Goal: Task Accomplishment & Management: Use online tool/utility

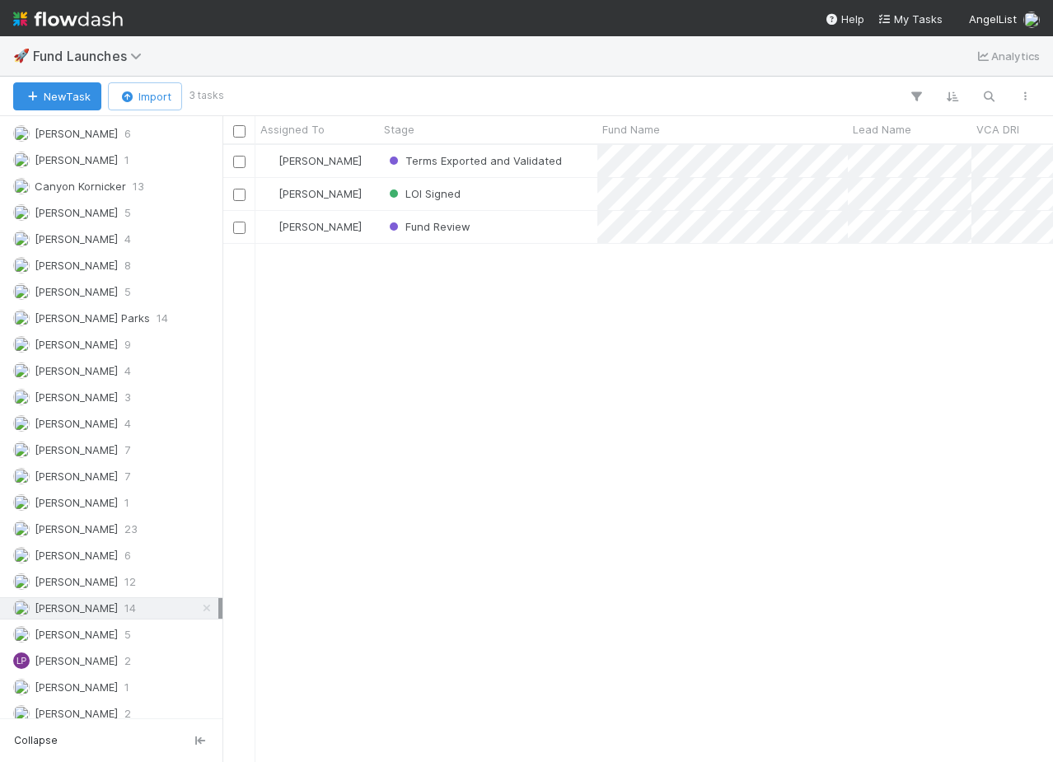
scroll to position [1094, 0]
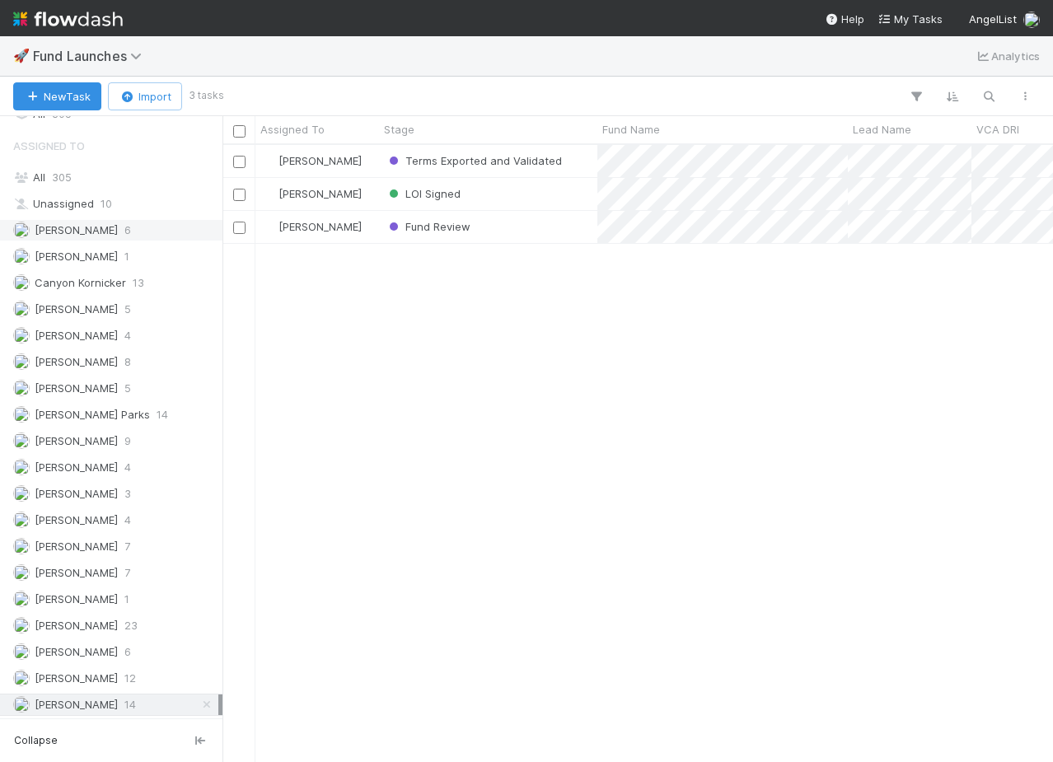
click at [78, 225] on span "[PERSON_NAME]" at bounding box center [76, 229] width 83 height 13
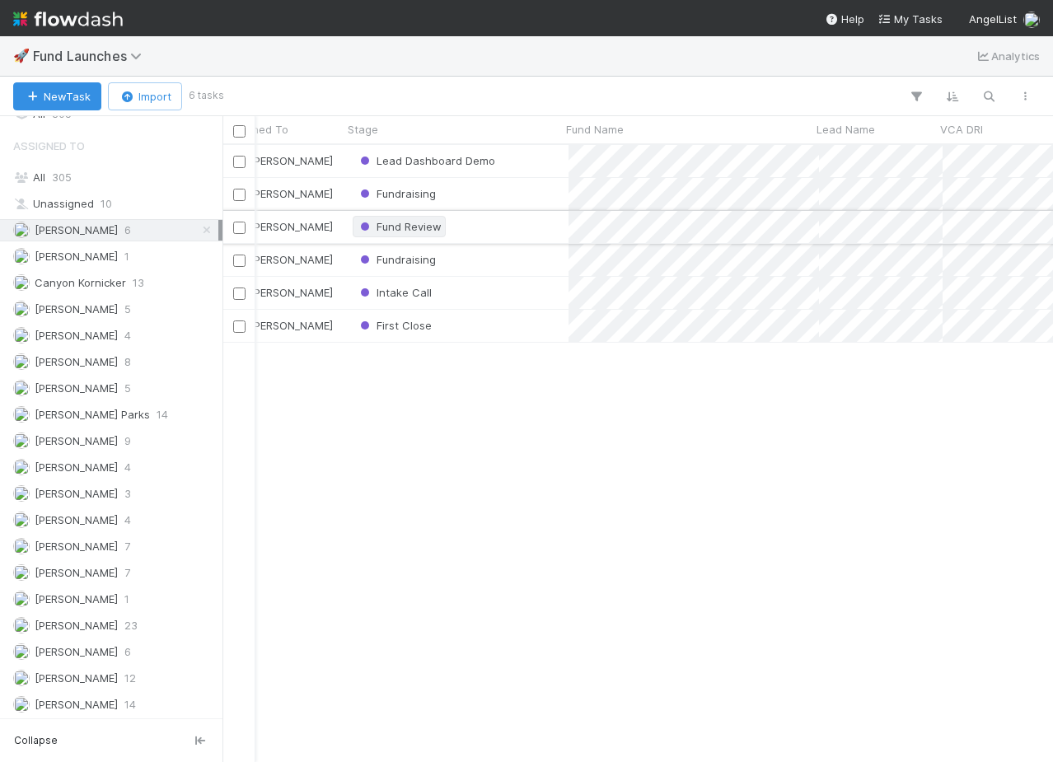
scroll to position [0, 36]
click at [523, 161] on div "Lead Dashboard Demo" at bounding box center [452, 161] width 218 height 32
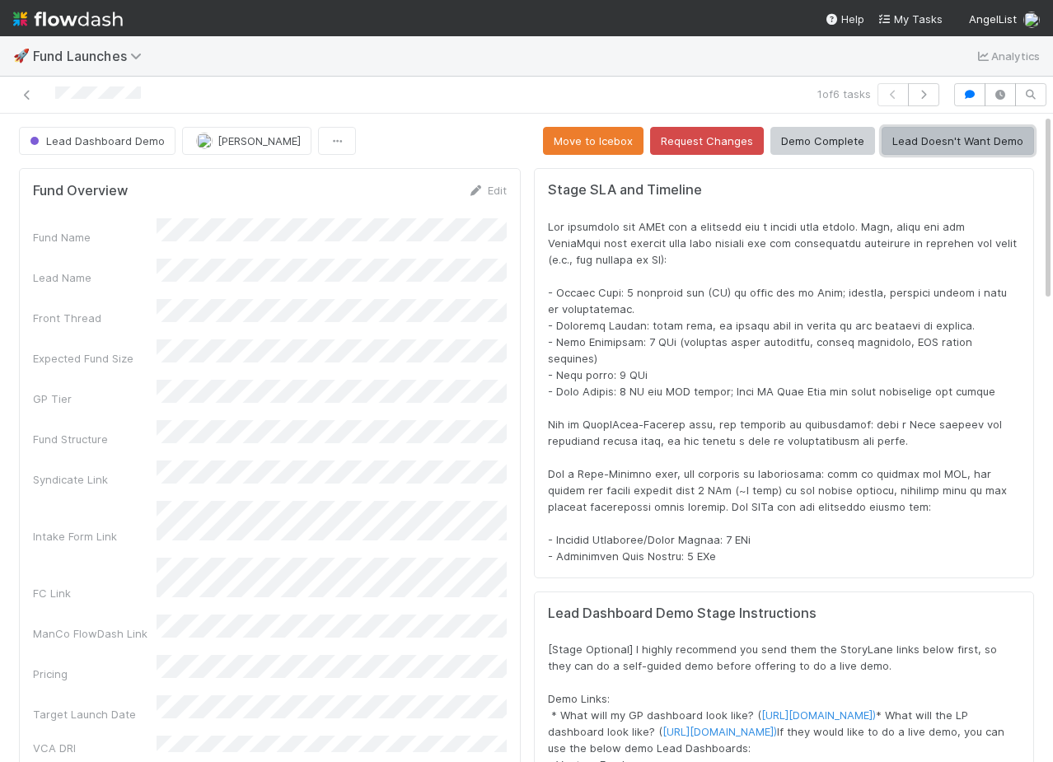
click at [946, 145] on button "Lead Doesn't Want Demo" at bounding box center [958, 141] width 152 height 28
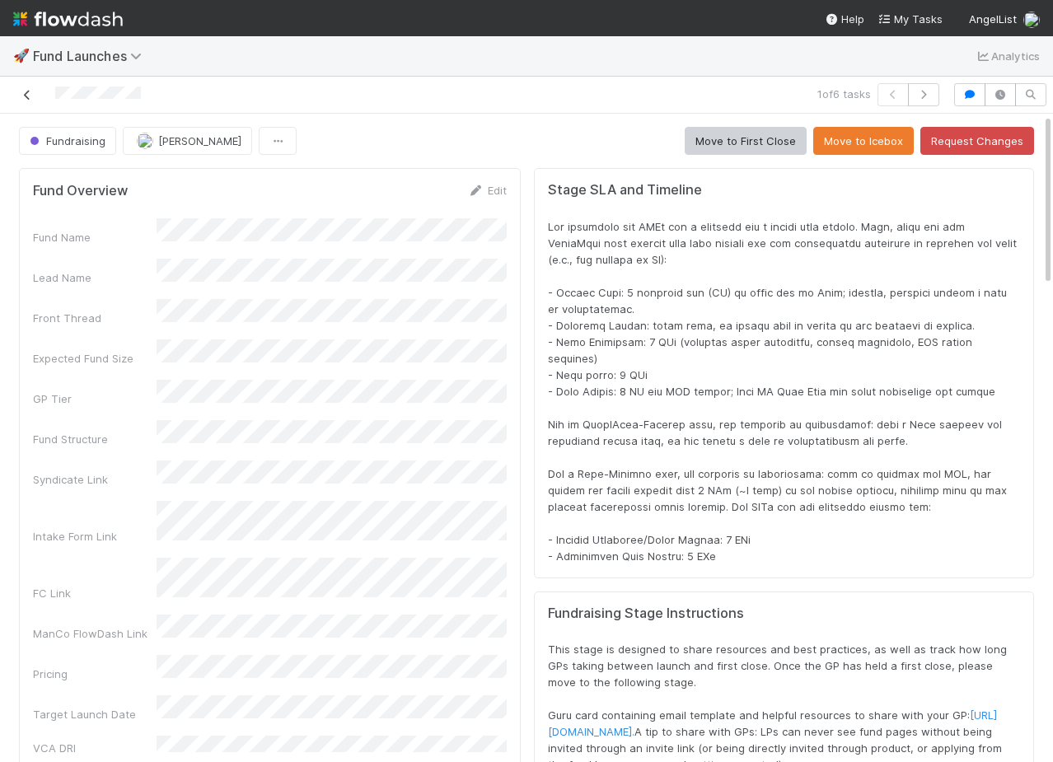
click at [27, 92] on icon at bounding box center [27, 95] width 16 height 11
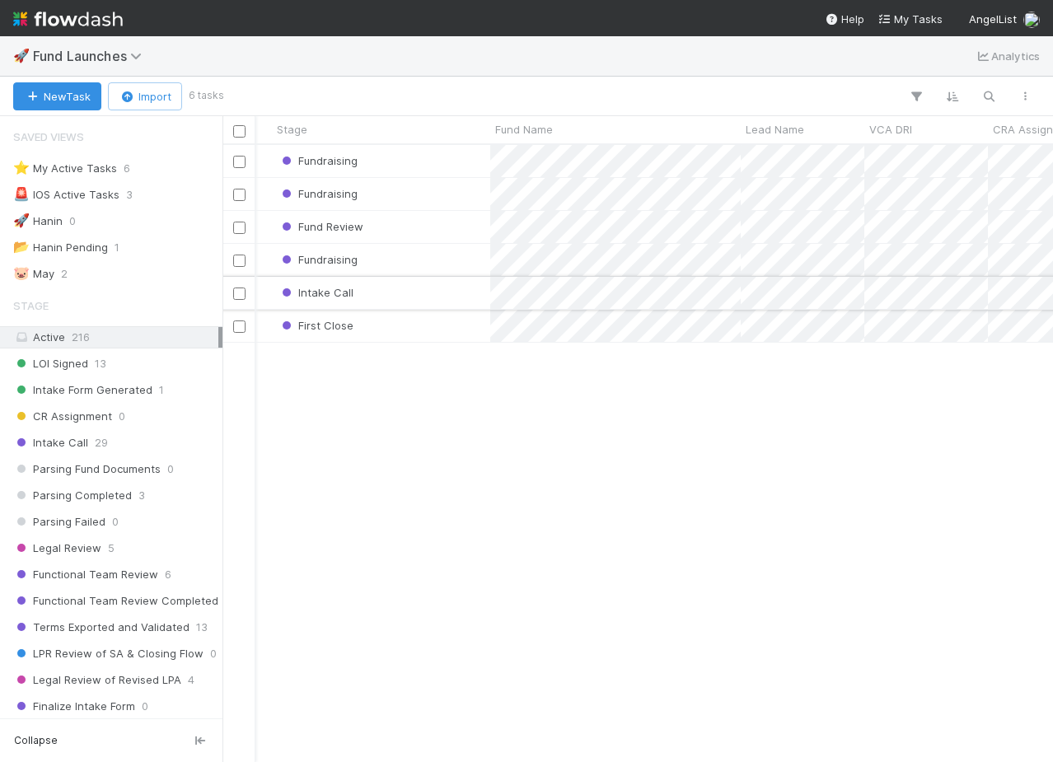
scroll to position [0, 116]
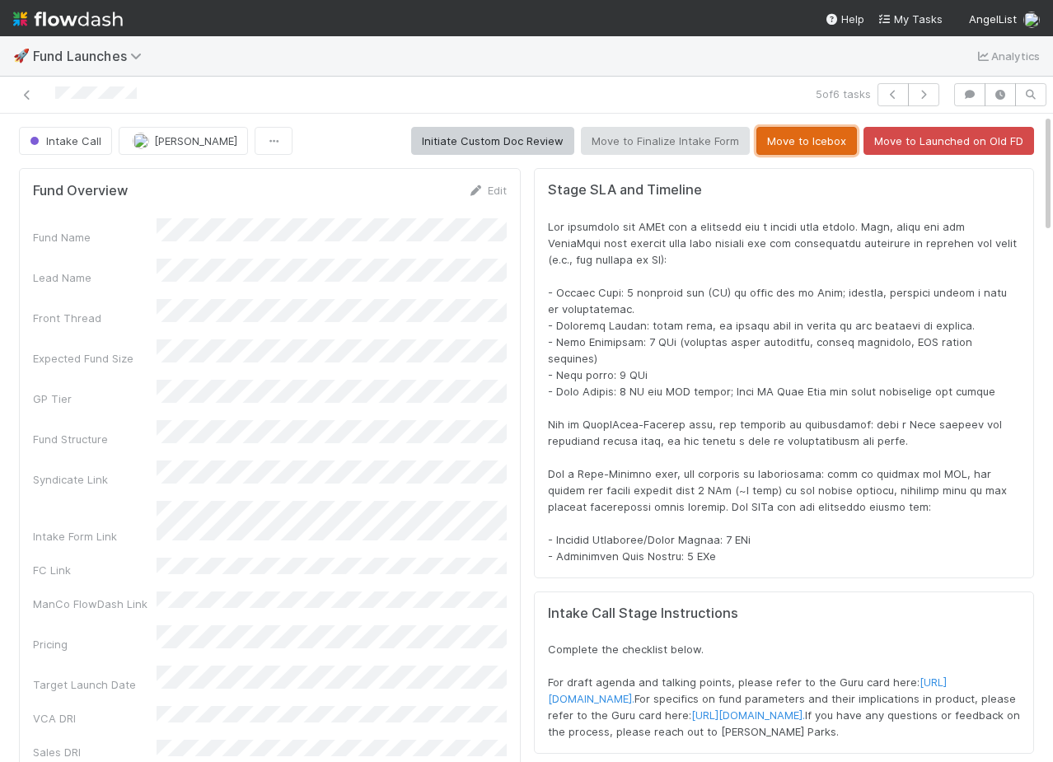
click at [797, 142] on button "Move to Icebox" at bounding box center [807, 141] width 101 height 28
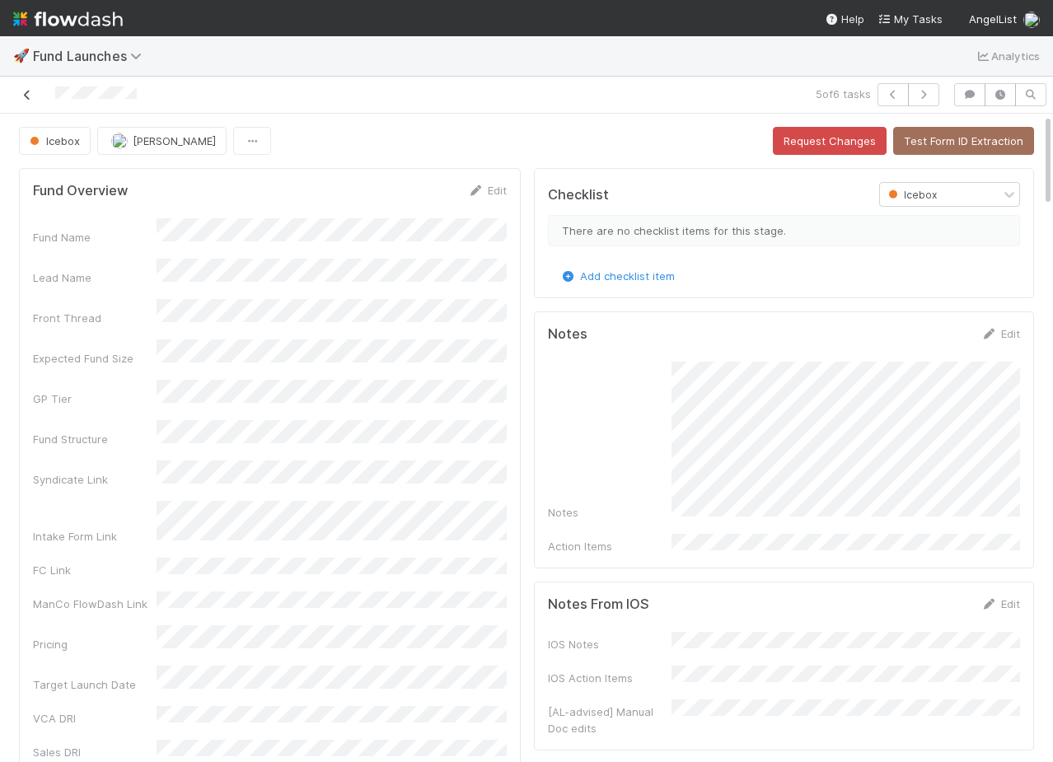
click at [26, 97] on icon at bounding box center [27, 95] width 16 height 11
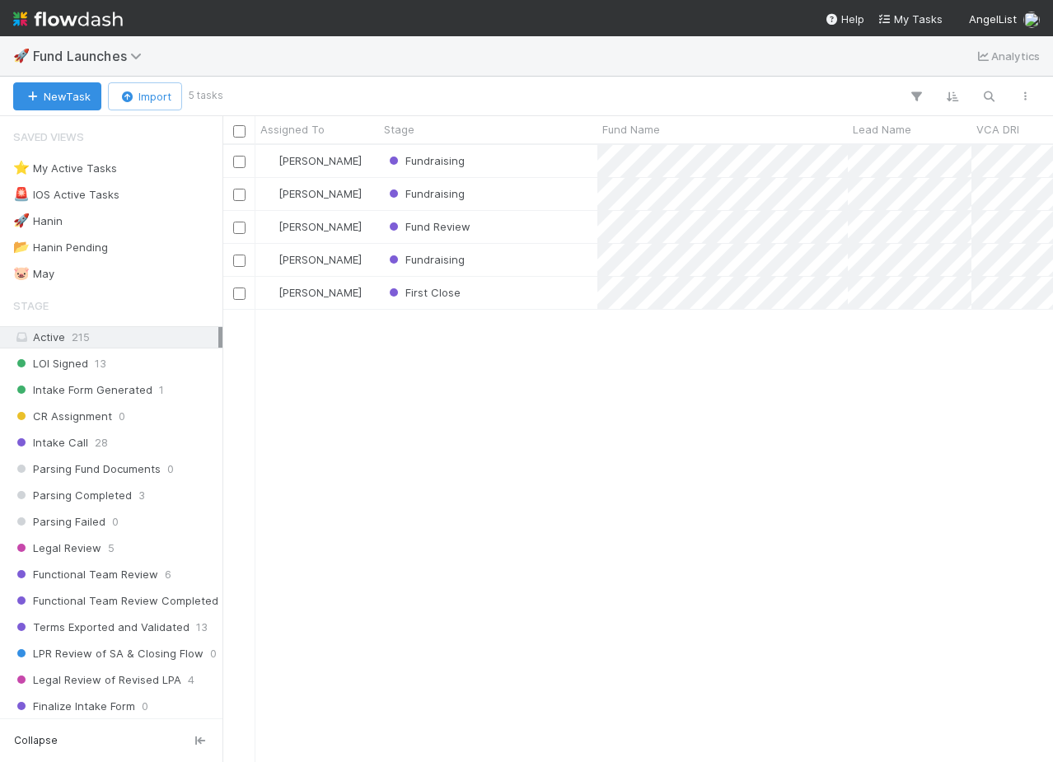
scroll to position [617, 831]
click at [520, 293] on div "First Close" at bounding box center [488, 293] width 218 height 32
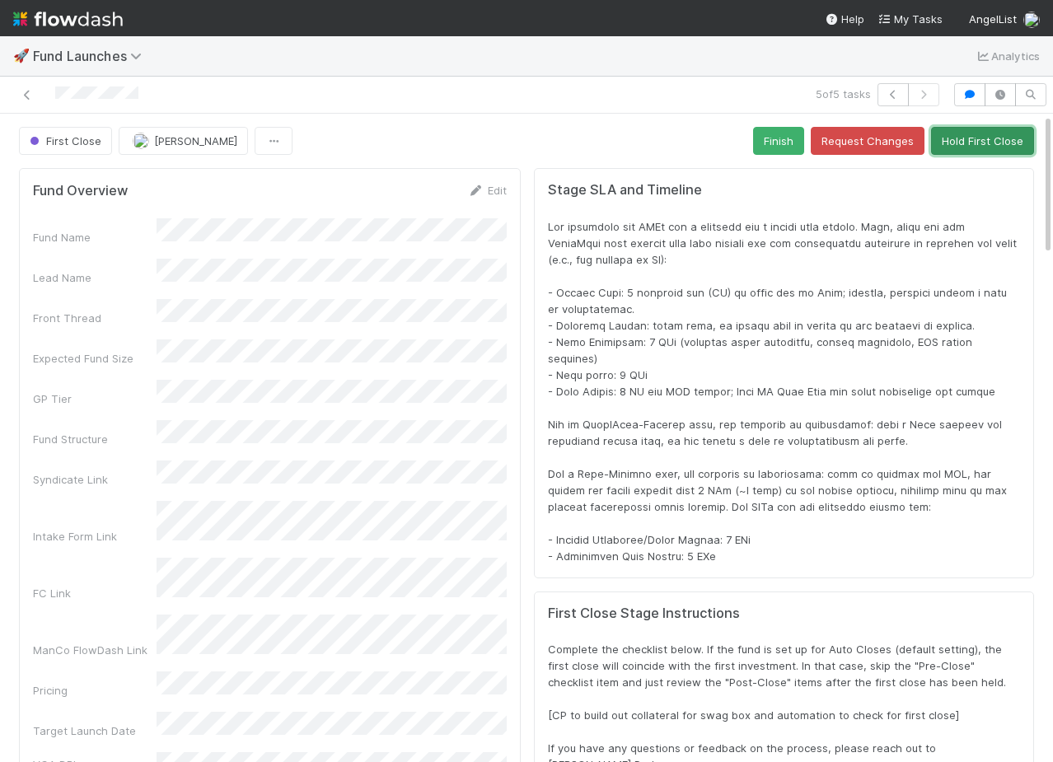
click at [984, 148] on button "Hold First Close" at bounding box center [982, 141] width 103 height 28
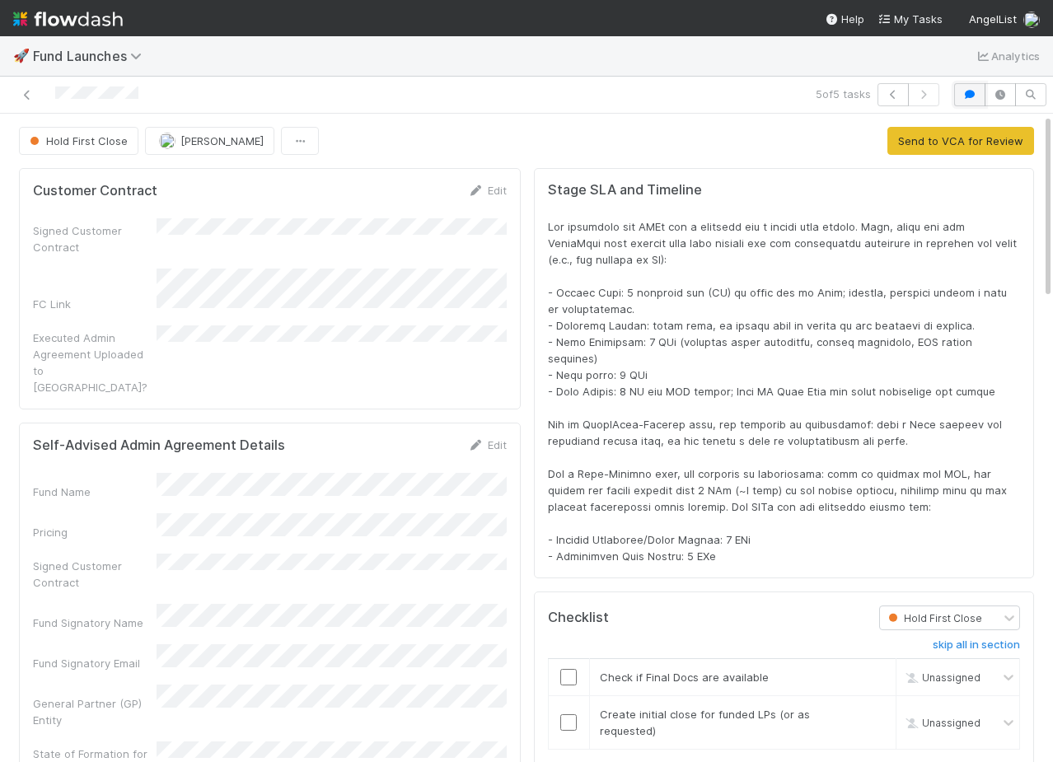
click at [967, 97] on icon "button" at bounding box center [970, 95] width 16 height 10
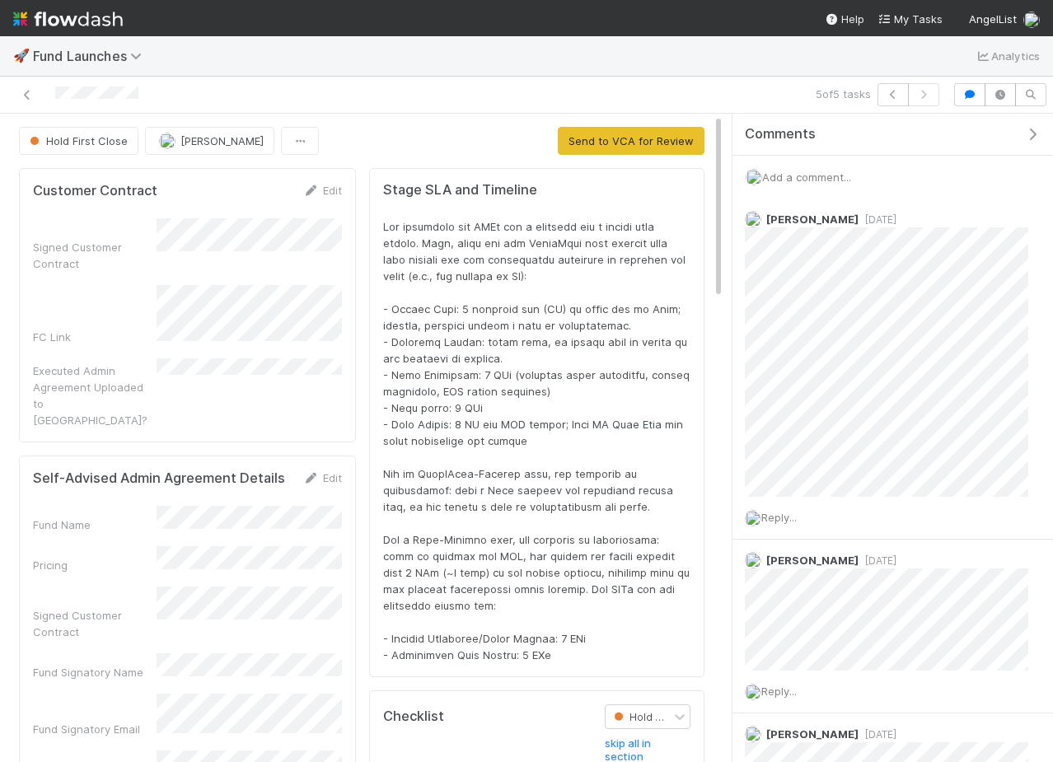
click at [651, 229] on span at bounding box center [538, 441] width 310 height 442
click at [543, 110] on div "5 of 5 tasks" at bounding box center [526, 95] width 1053 height 37
click at [1037, 129] on icon "button" at bounding box center [1033, 134] width 16 height 13
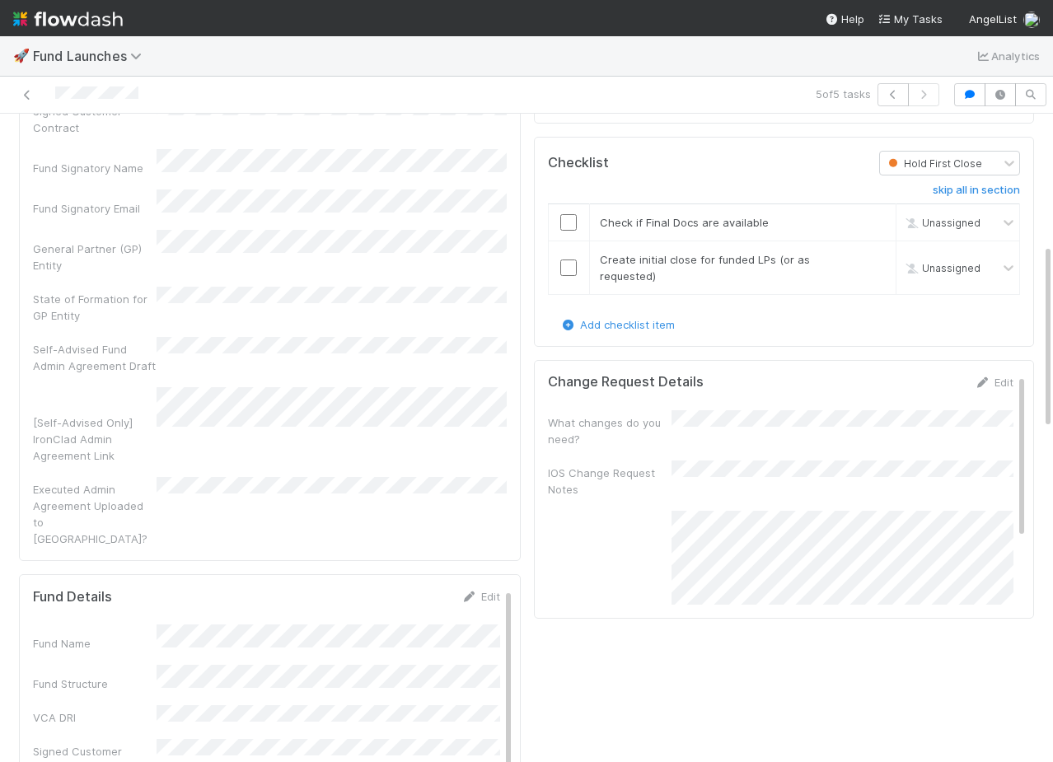
scroll to position [728, 0]
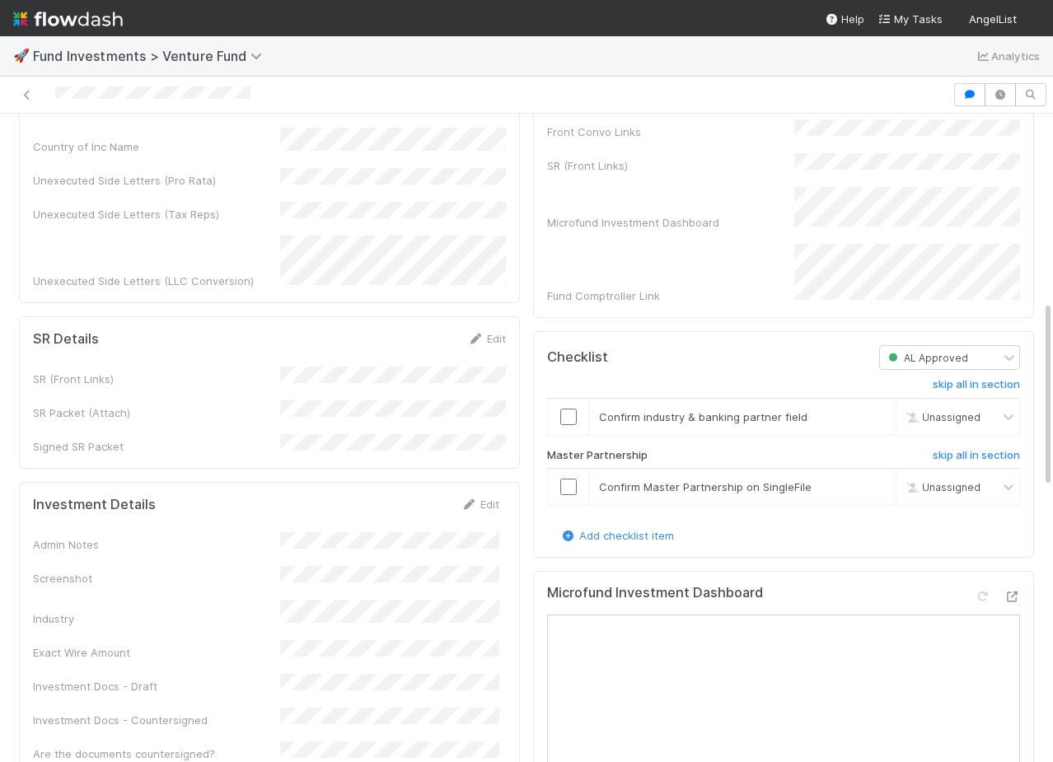
scroll to position [1599, 0]
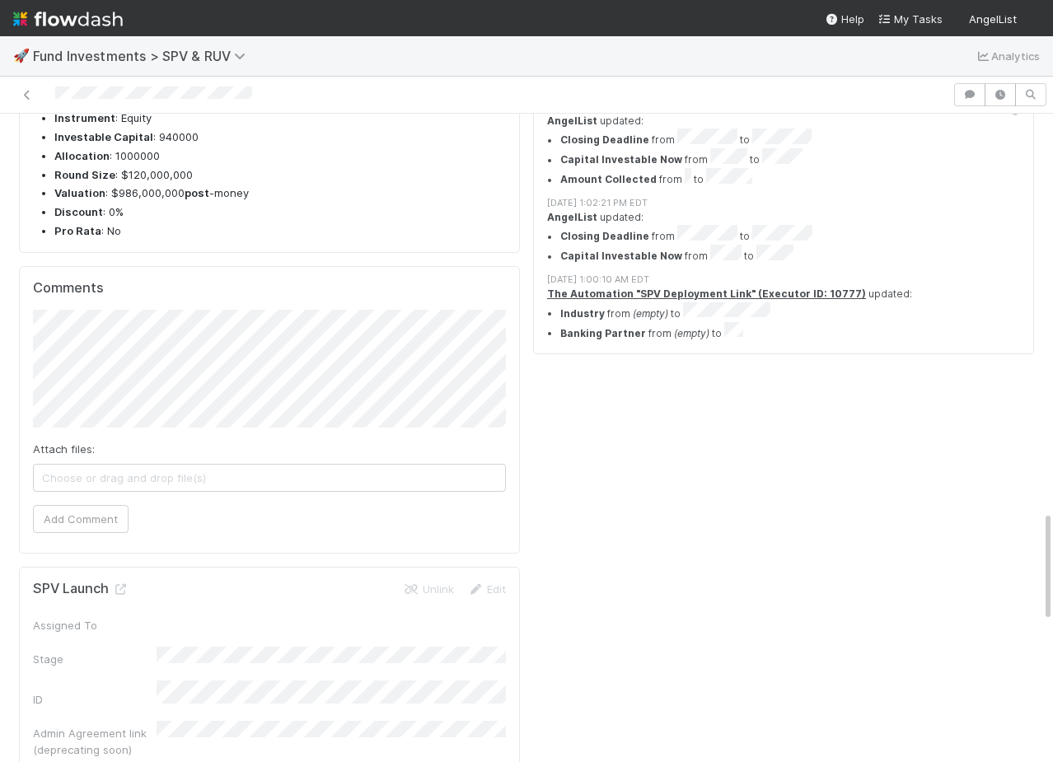
scroll to position [2370, 0]
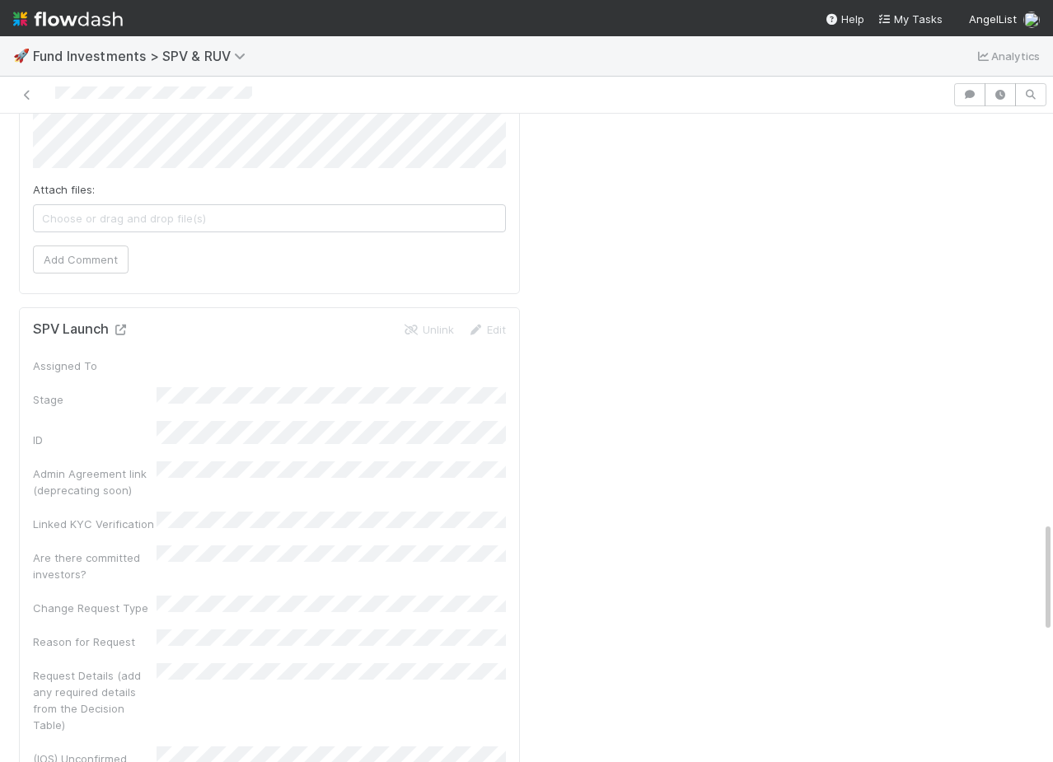
click at [121, 325] on icon at bounding box center [120, 330] width 16 height 11
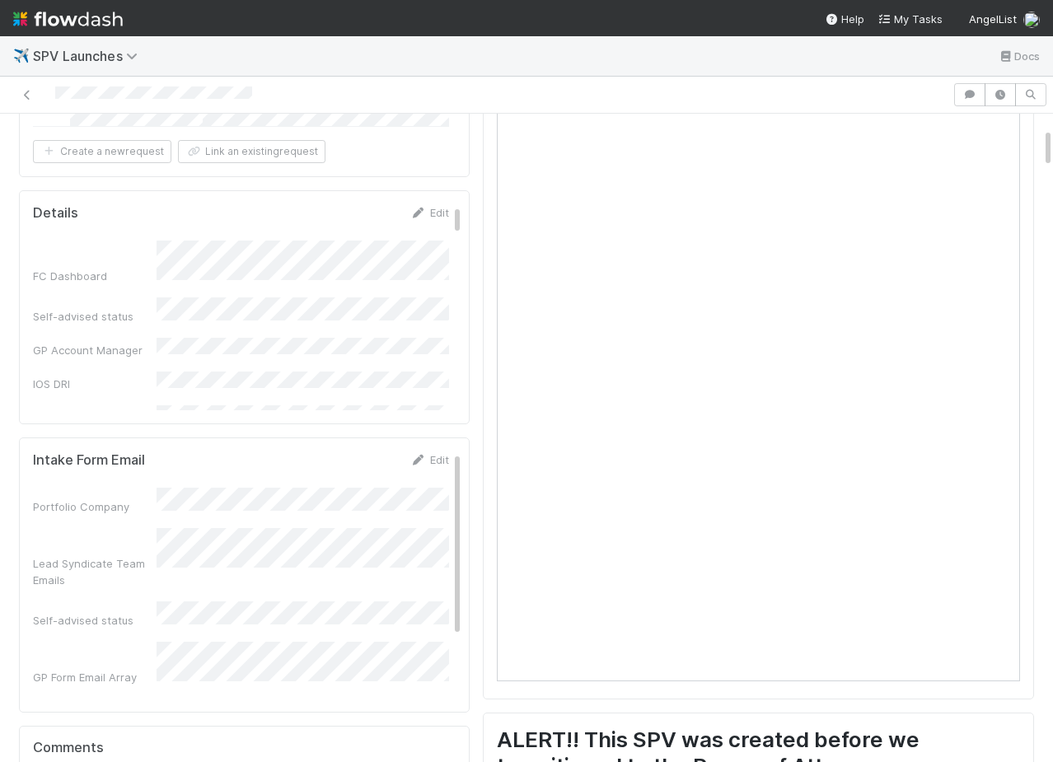
scroll to position [225, 0]
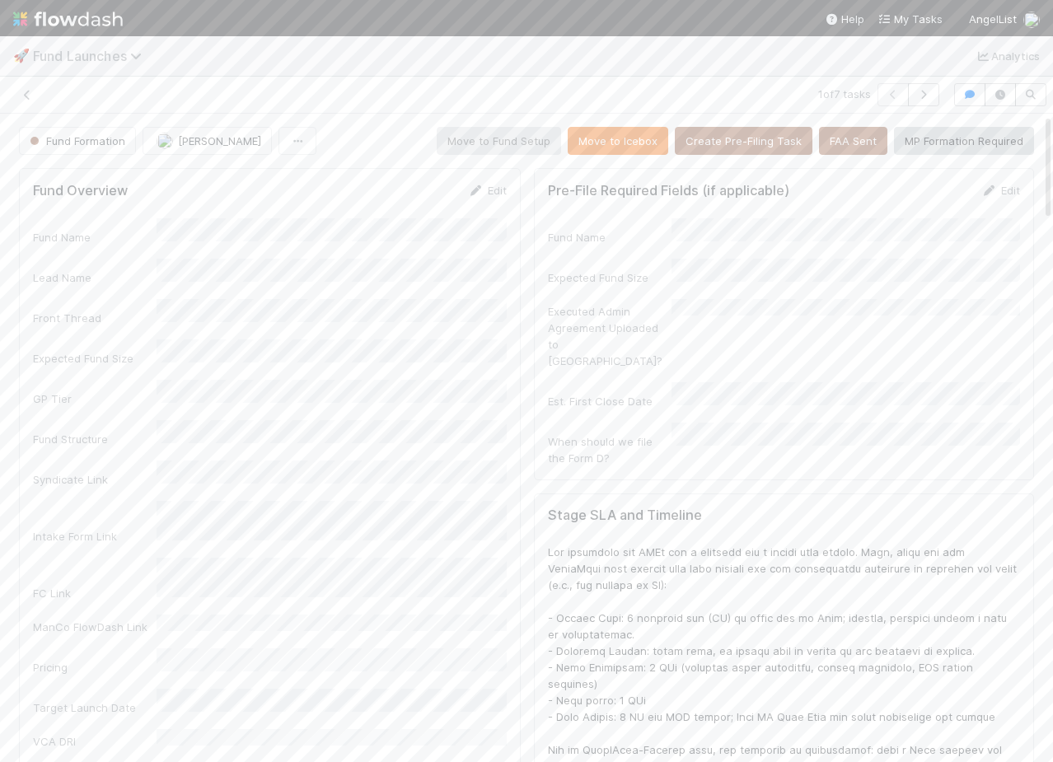
click at [49, 59] on span "Fund Launches" at bounding box center [91, 56] width 117 height 16
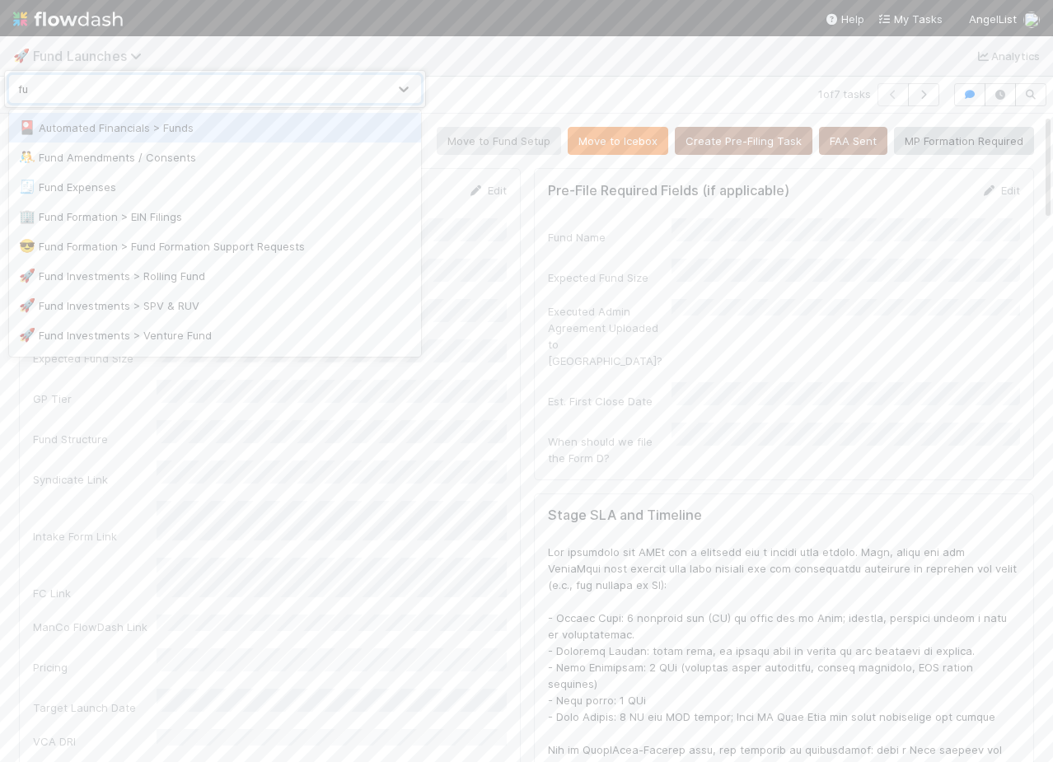
type input "f"
type input "spv"
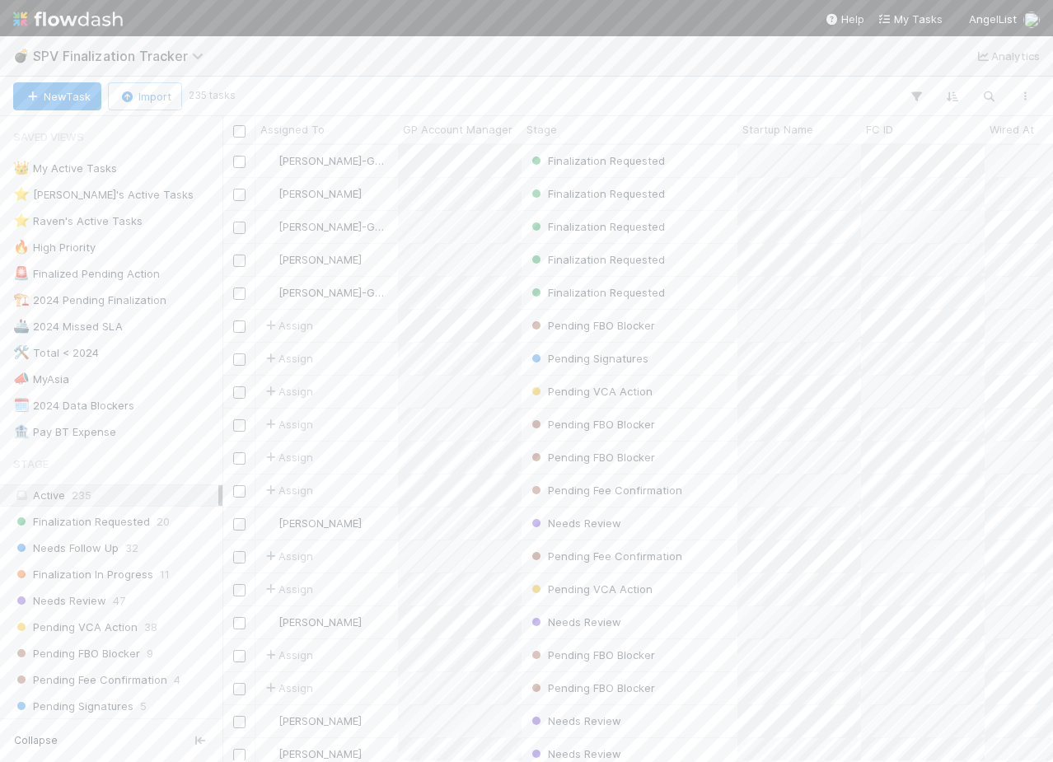
scroll to position [0, 1]
click at [510, 96] on div at bounding box center [637, 96] width 811 height 21
type input "somo"
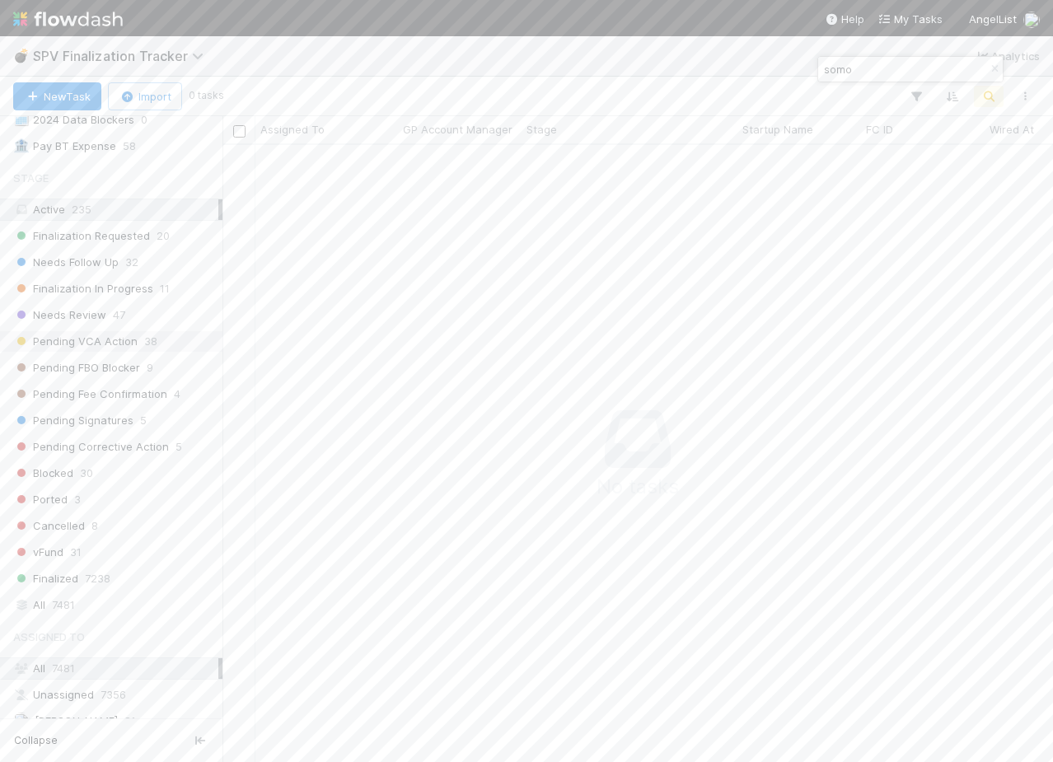
scroll to position [298, 0]
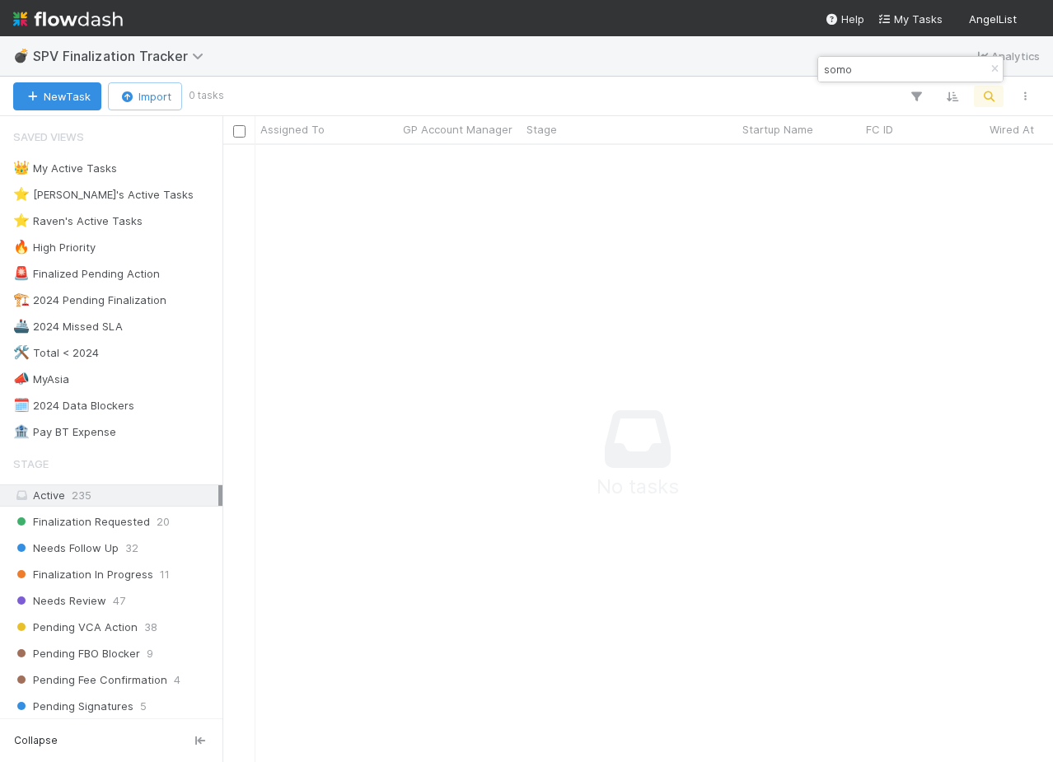
scroll to position [617, 831]
click at [987, 68] on icon "button" at bounding box center [995, 69] width 16 height 10
click at [614, 77] on div "New Task Import 0 tasks" at bounding box center [526, 97] width 1053 height 40
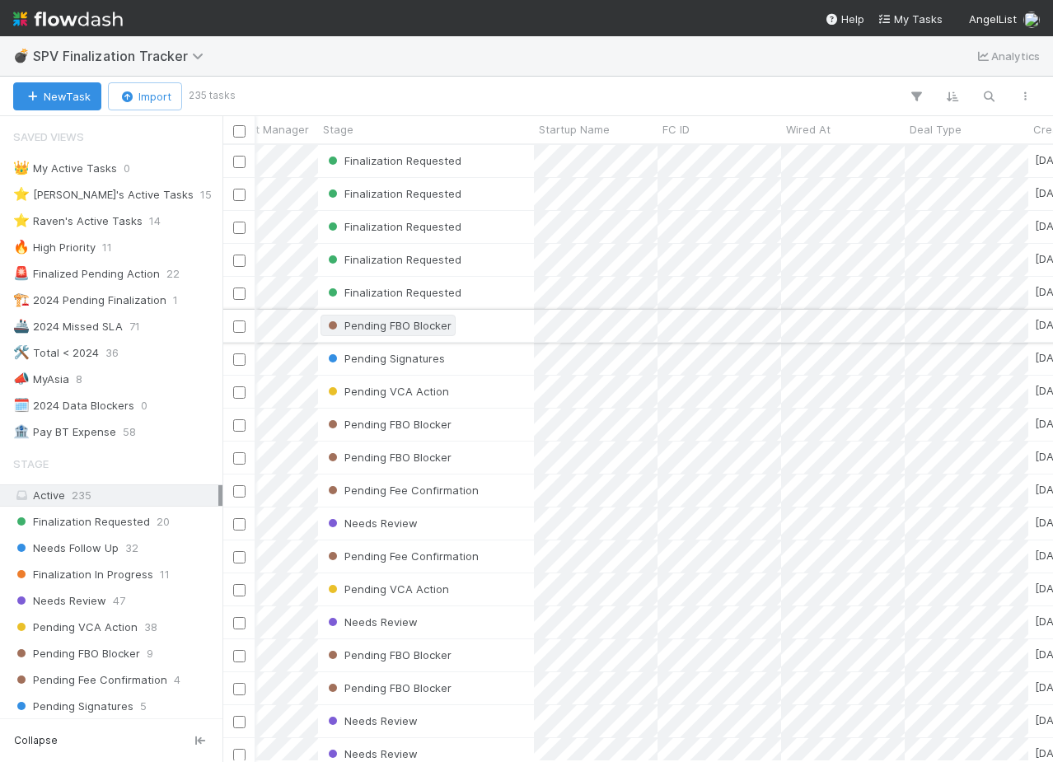
scroll to position [0, 209]
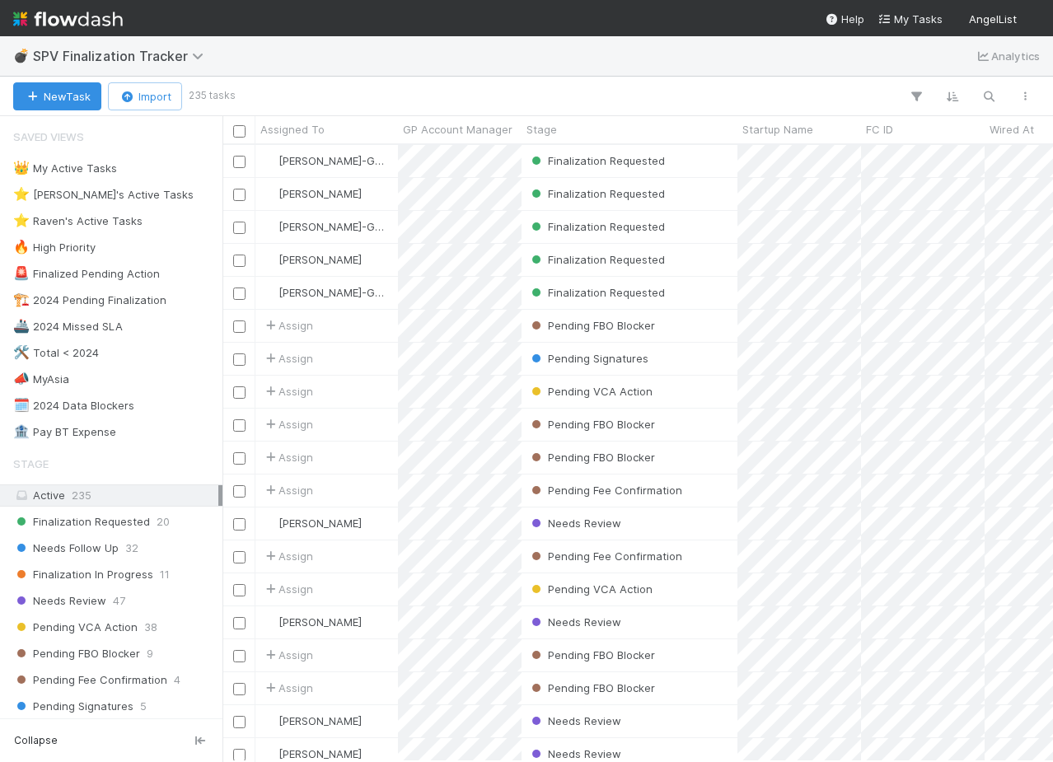
scroll to position [0, 1]
